Goal: Register for event/course

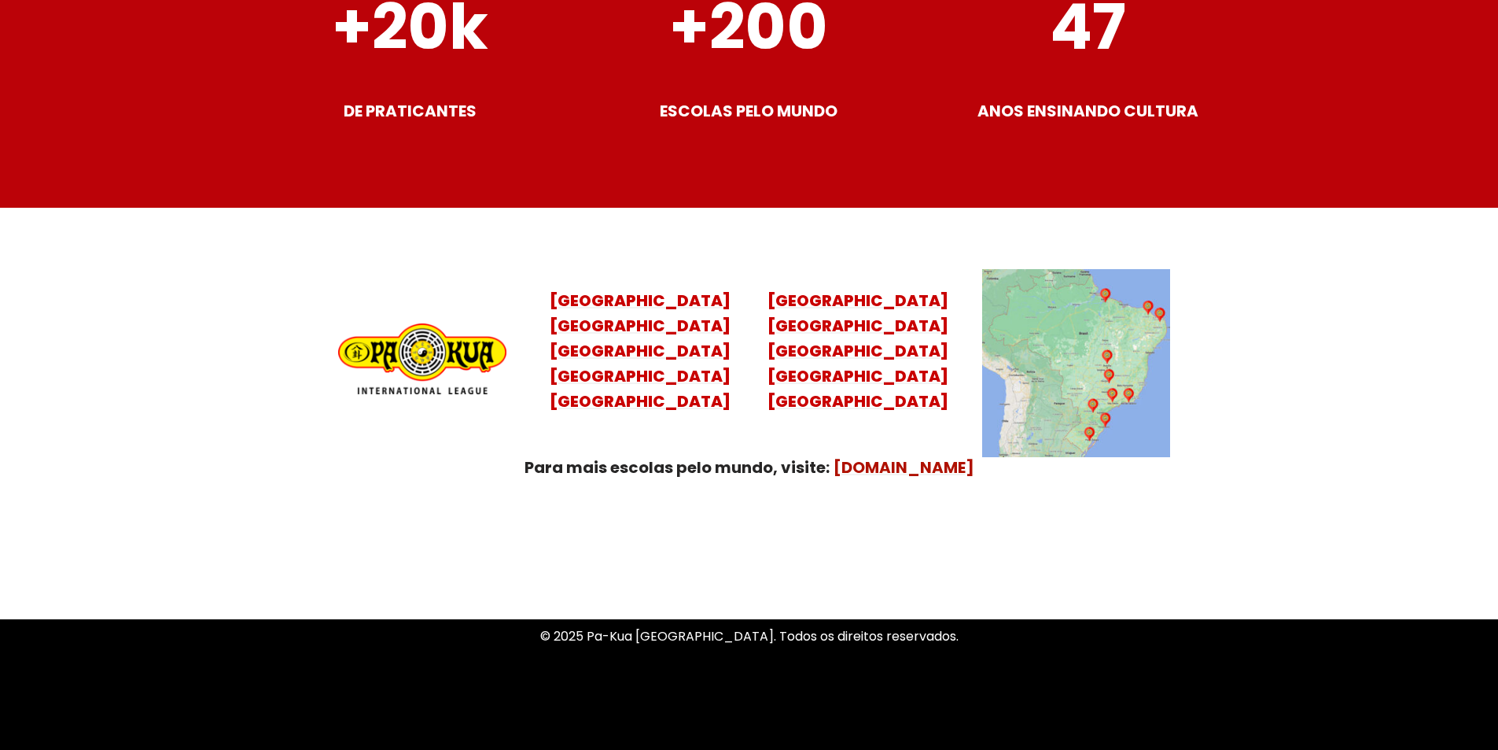
scroll to position [6187, 0]
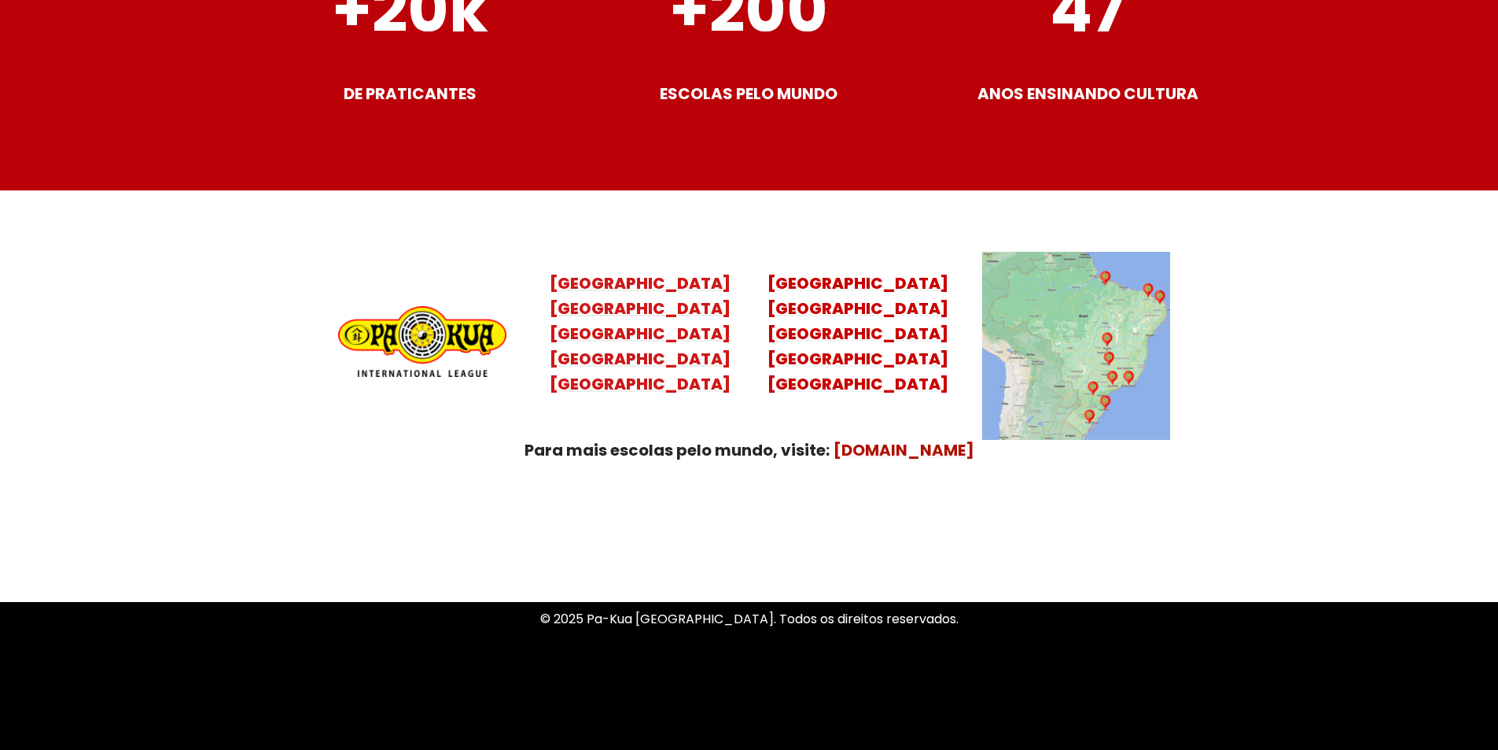
click at [632, 341] on mark "[GEOGRAPHIC_DATA] [GEOGRAPHIC_DATA] [GEOGRAPHIC_DATA] [GEOGRAPHIC_DATA]" at bounding box center [640, 346] width 181 height 98
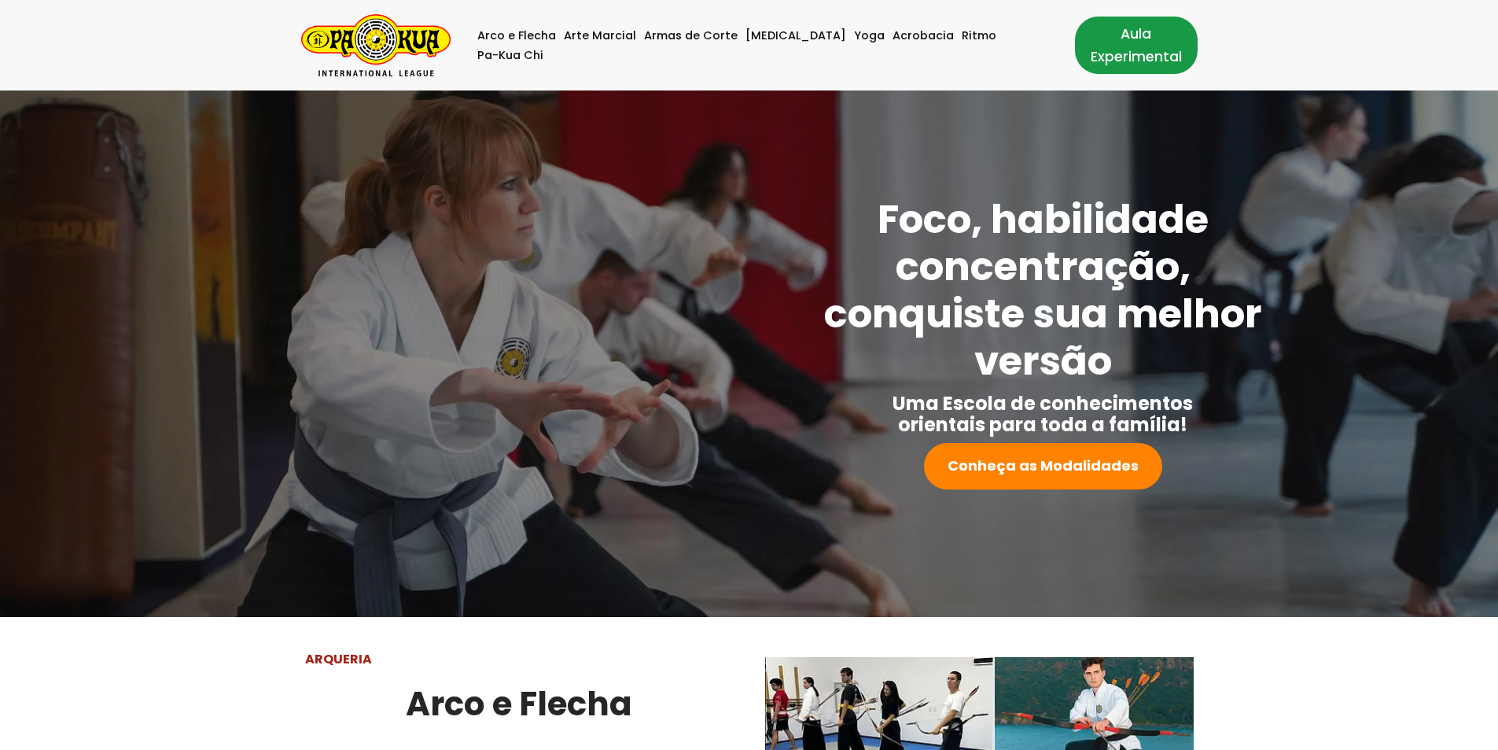
click at [1116, 53] on link "Aula Experimental" at bounding box center [1136, 45] width 123 height 57
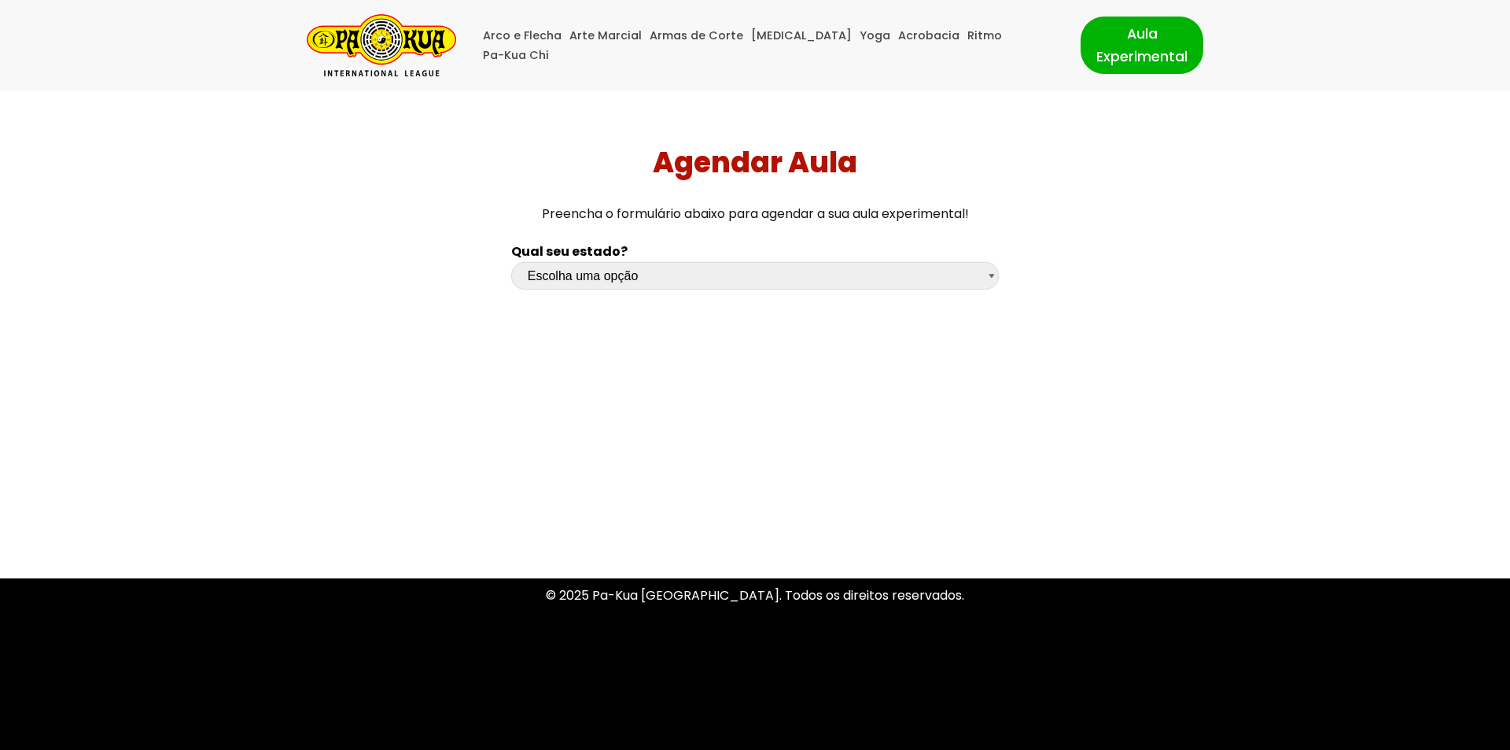
click at [989, 273] on select "Escolha uma opção [GEOGRAPHIC_DATA] [GEOGRAPHIC_DATA] [GEOGRAPHIC_DATA] [GEOGRA…" at bounding box center [755, 276] width 488 height 28
select select "sp"
click at [511, 262] on select "Escolha uma opção [GEOGRAPHIC_DATA] [GEOGRAPHIC_DATA] [GEOGRAPHIC_DATA] [GEOGRA…" at bounding box center [755, 276] width 488 height 28
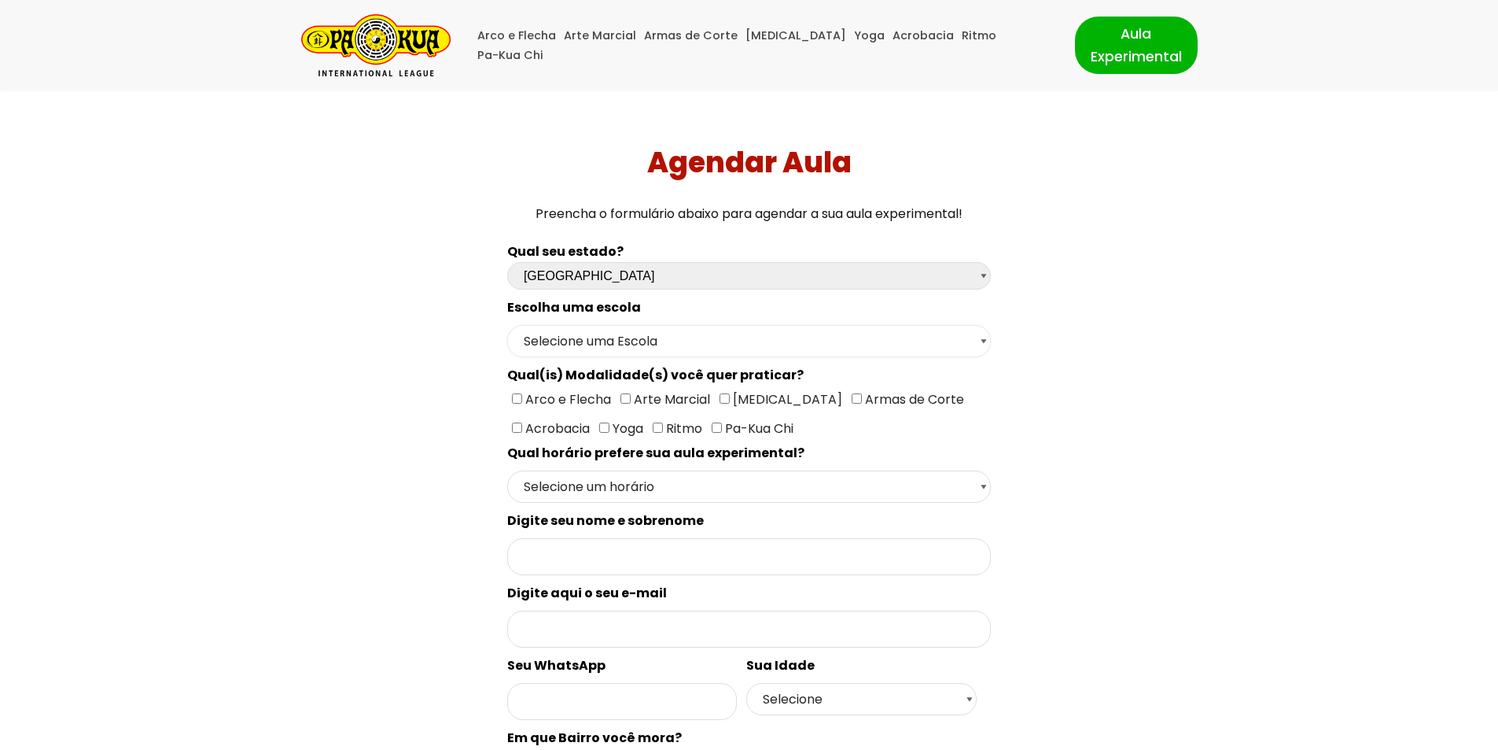
click at [984, 338] on select "Selecione uma Escola [GEOGRAPHIC_DATA] - Escola [GEOGRAPHIC_DATA] - [GEOGRAPHIC…" at bounding box center [749, 341] width 484 height 32
click at [1115, 411] on div "Qual seu estado? Escolha uma opção [GEOGRAPHIC_DATA] [GEOGRAPHIC_DATA] [GEOGRAP…" at bounding box center [749, 645] width 1049 height 824
